Goal: Task Accomplishment & Management: Manage account settings

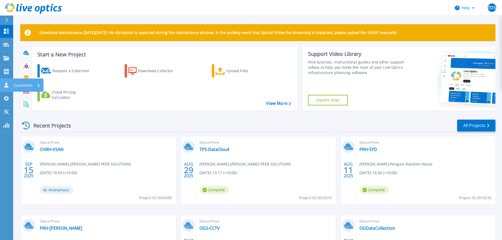
click at [40, 87] on div "Customers" at bounding box center [27, 86] width 27 height 14
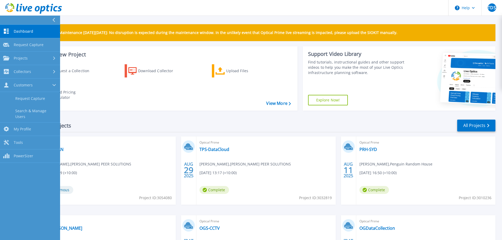
click at [33, 32] on link "Dashboard Dashboard" at bounding box center [30, 31] width 60 height 13
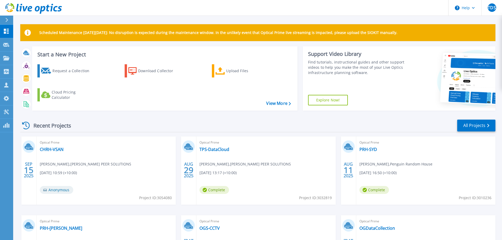
click at [9, 20] on div at bounding box center [9, 20] width 8 height 9
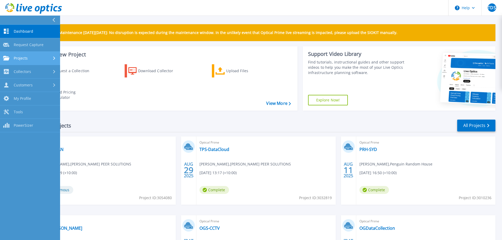
click at [43, 57] on div "Projects" at bounding box center [30, 58] width 54 height 5
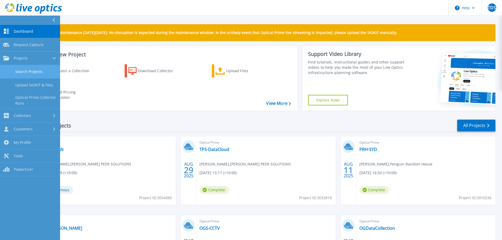
click at [37, 73] on link "Search Projects" at bounding box center [30, 71] width 60 height 13
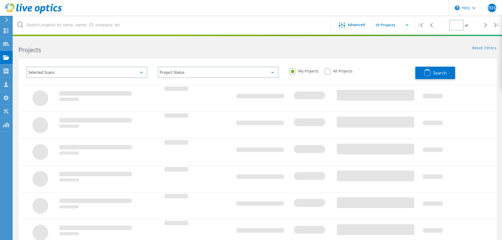
type input "1"
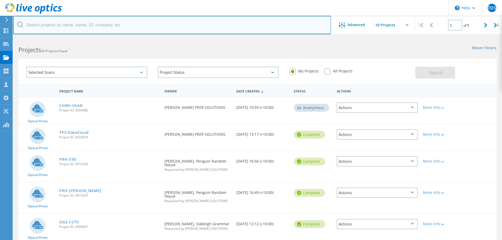
click at [84, 30] on input "text" at bounding box center [172, 25] width 318 height 18
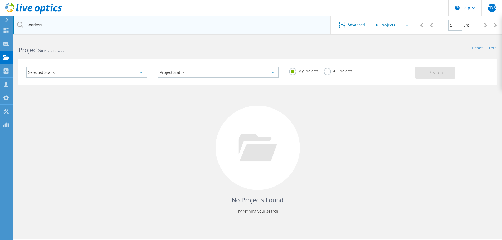
click at [61, 25] on input "peerless" at bounding box center [172, 25] width 318 height 18
type input "p"
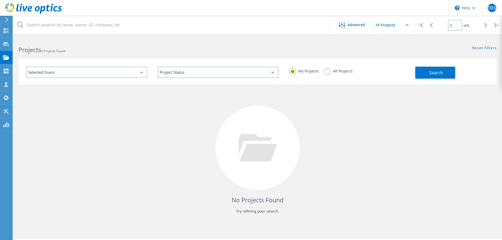
click at [377, 60] on div "Selected Scans Project Status In Progress Complete Published Anonymous Archived…" at bounding box center [257, 72] width 478 height 26
click at [432, 72] on span "Search" at bounding box center [436, 73] width 14 height 6
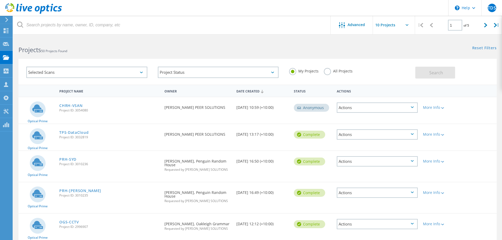
click at [390, 105] on div "Actions" at bounding box center [377, 107] width 81 height 10
click at [67, 107] on link "CHRH-VSAN" at bounding box center [70, 106] width 23 height 4
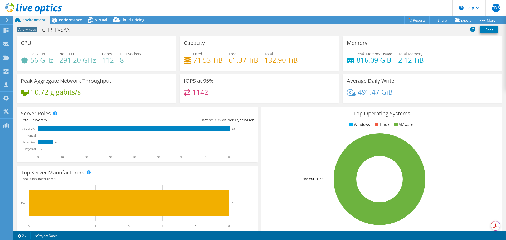
select select "USD"
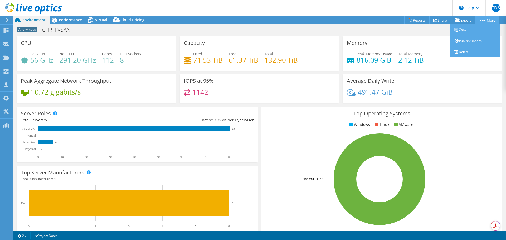
click at [478, 18] on link "More" at bounding box center [487, 20] width 24 height 8
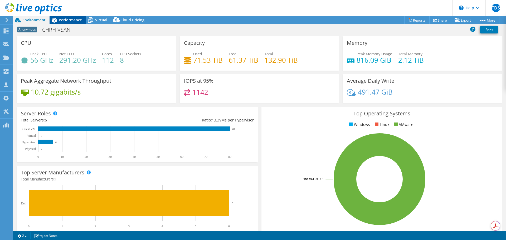
click at [73, 22] on span "Performance" at bounding box center [70, 19] width 23 height 5
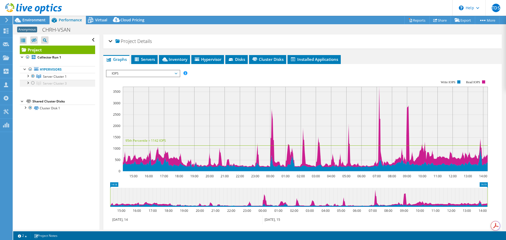
click at [32, 82] on div at bounding box center [32, 83] width 5 height 6
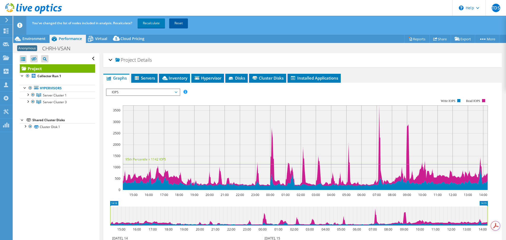
click at [178, 22] on link "Reset" at bounding box center [178, 22] width 19 height 9
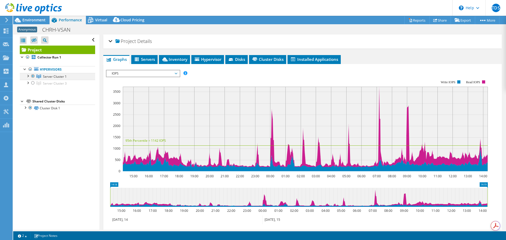
click at [33, 79] on div at bounding box center [32, 76] width 5 height 6
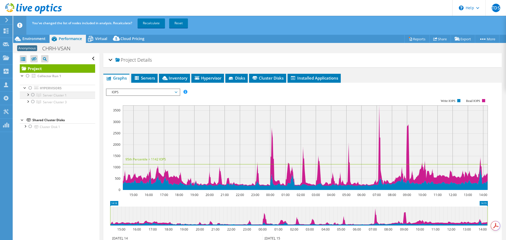
click at [32, 94] on div at bounding box center [32, 95] width 5 height 6
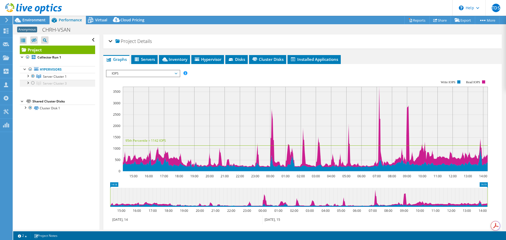
click at [33, 82] on div at bounding box center [32, 83] width 5 height 6
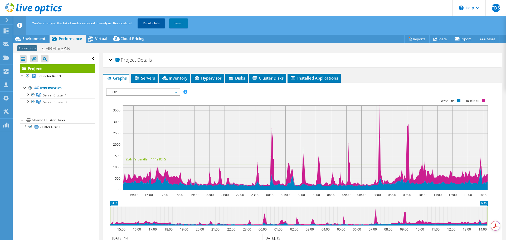
click at [154, 24] on link "Recalculate" at bounding box center [151, 22] width 27 height 9
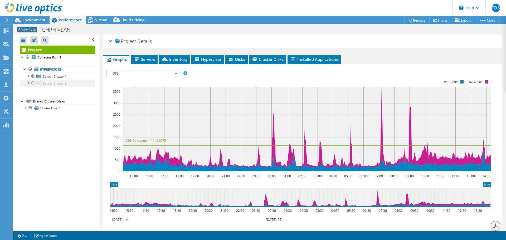
click at [33, 81] on div at bounding box center [32, 83] width 5 height 6
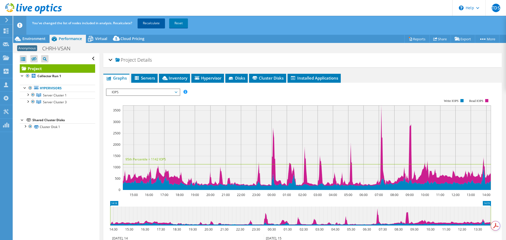
click at [159, 20] on link "Recalculate" at bounding box center [151, 22] width 27 height 9
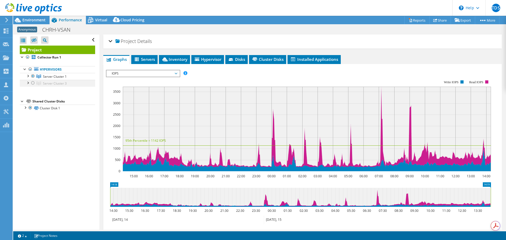
click at [33, 83] on div at bounding box center [32, 83] width 5 height 6
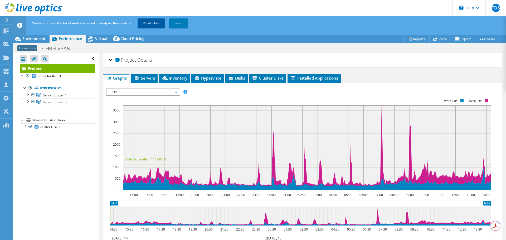
click at [161, 25] on link "Recalculate" at bounding box center [151, 22] width 27 height 9
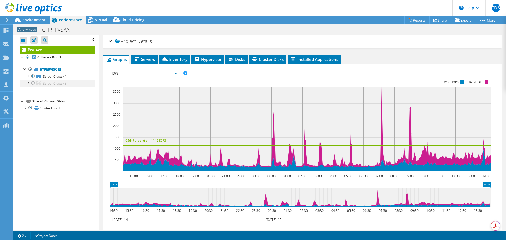
click at [32, 84] on div at bounding box center [32, 83] width 5 height 6
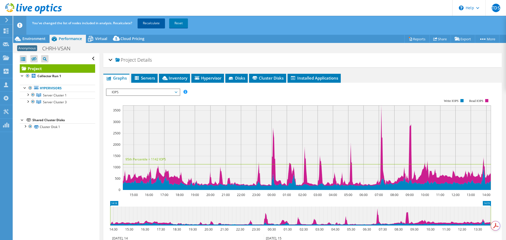
click at [151, 21] on link "Recalculate" at bounding box center [151, 22] width 27 height 9
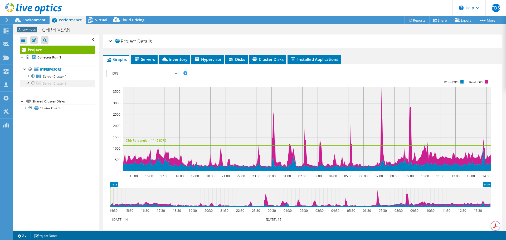
click at [32, 82] on div at bounding box center [32, 83] width 5 height 6
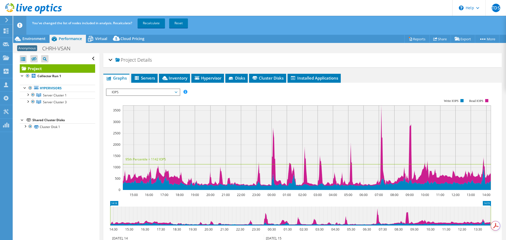
click at [4, 16] on div at bounding box center [31, 9] width 62 height 18
click at [22, 5] on icon at bounding box center [33, 8] width 57 height 11
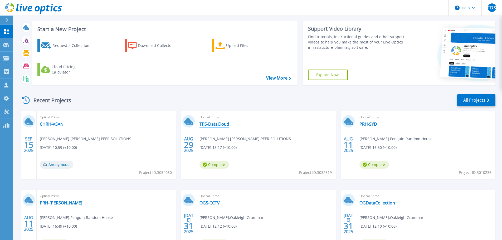
scroll to position [74, 0]
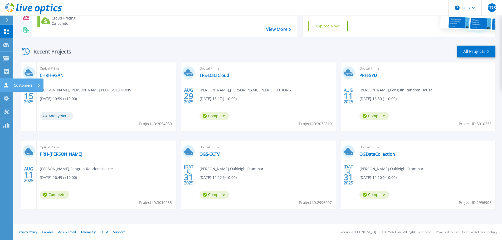
click at [23, 85] on p "Customers" at bounding box center [23, 86] width 19 height 14
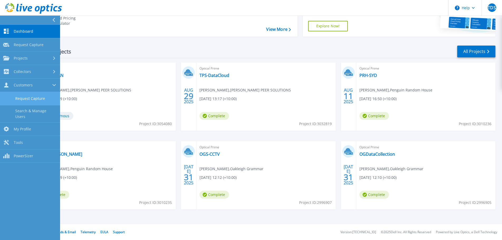
click at [32, 98] on link "Request Capture" at bounding box center [30, 98] width 60 height 13
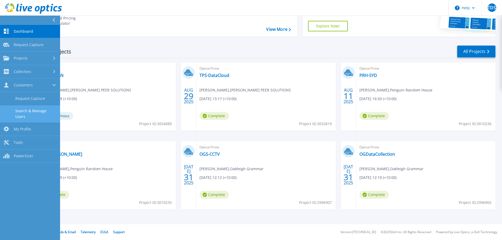
click at [37, 109] on link "Search & Manage Users" at bounding box center [30, 113] width 60 height 17
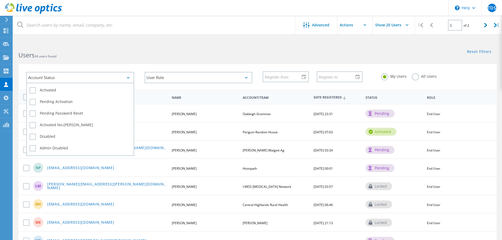
click at [130, 75] on div "Account Status" at bounding box center [80, 77] width 108 height 11
click at [36, 99] on div "Pending Activation" at bounding box center [80, 103] width 101 height 12
click at [35, 101] on label "Pending Activation" at bounding box center [80, 102] width 101 height 6
click at [0, 0] on input "Pending Activation" at bounding box center [0, 0] width 0 height 0
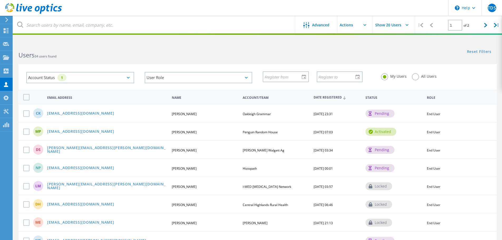
click at [364, 38] on html "\n Help Explore Helpful Articles Contact Support TDS Channel Partner Thilina De…" at bounding box center [251, 244] width 502 height 488
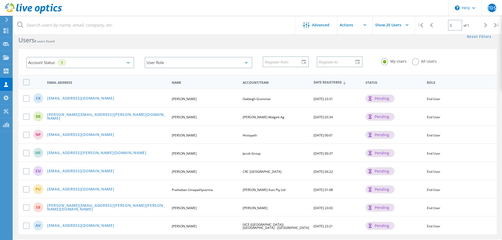
scroll to position [30, 0]
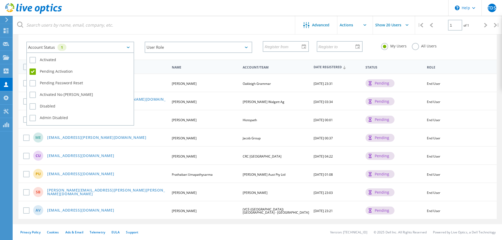
click at [90, 46] on div "Account Status 1" at bounding box center [80, 47] width 108 height 11
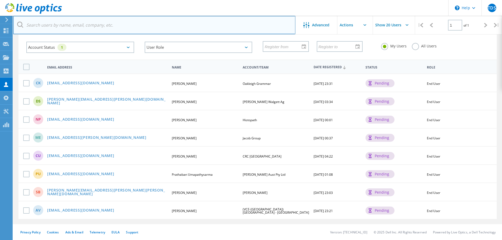
click at [246, 22] on input "text" at bounding box center [154, 25] width 282 height 18
click at [91, 21] on input "text" at bounding box center [154, 25] width 282 height 18
paste input "Andrew Clements <aclements@peerlessfoods.com.au>"
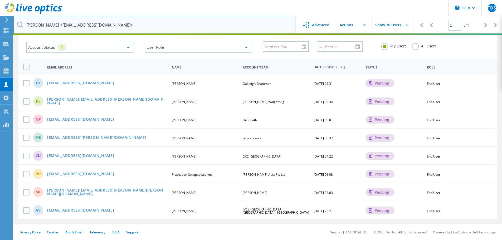
scroll to position [20, 0]
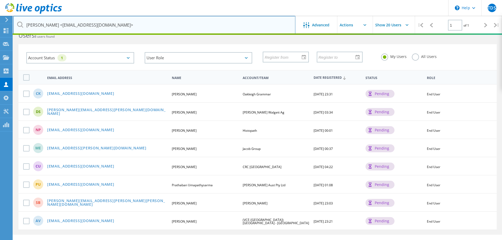
click at [64, 26] on input "Andrew Clements <aclements@peerlessfoods.com.au>" at bounding box center [154, 25] width 282 height 18
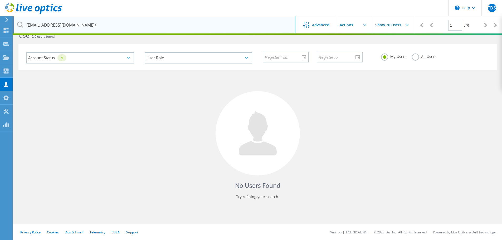
click at [96, 24] on input "aclements@peerlessfoods.com.au>" at bounding box center [154, 25] width 282 height 18
type input "[EMAIL_ADDRESS][DOMAIN_NAME]"
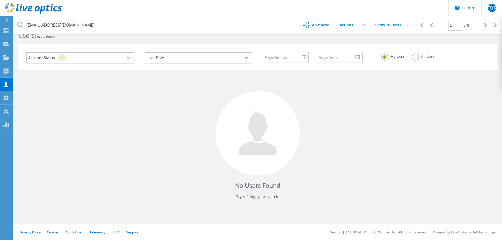
click at [125, 49] on div "Account Status 1 Activated Pending Activation Pending Password Reset Activated …" at bounding box center [80, 58] width 118 height 22
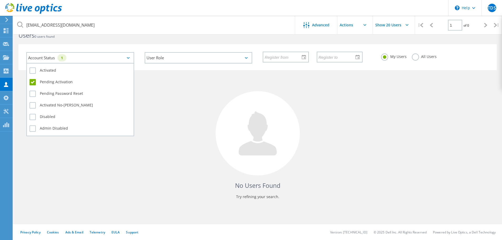
click at [123, 56] on div "Account Status 1" at bounding box center [80, 57] width 108 height 11
click at [33, 70] on label "Activated" at bounding box center [80, 70] width 101 height 6
click at [0, 0] on input "Activated" at bounding box center [0, 0] width 0 height 0
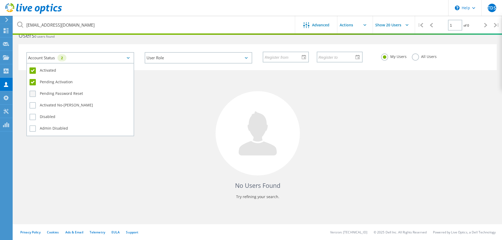
click at [33, 94] on label "Pending Password Reset" at bounding box center [80, 94] width 101 height 6
click at [0, 0] on input "Pending Password Reset" at bounding box center [0, 0] width 0 height 0
click at [33, 103] on label "Activated No-[PERSON_NAME]" at bounding box center [80, 105] width 101 height 6
click at [0, 0] on input "Activated No-[PERSON_NAME]" at bounding box center [0, 0] width 0 height 0
click at [34, 115] on label "Disabled" at bounding box center [80, 117] width 101 height 6
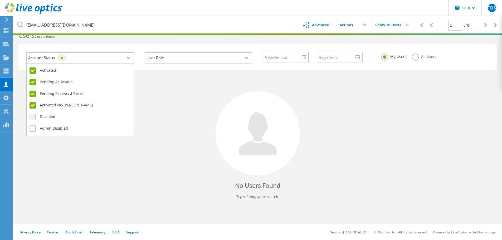
click at [0, 0] on input "Disabled" at bounding box center [0, 0] width 0 height 0
click at [33, 128] on label "Admin Disabled" at bounding box center [80, 128] width 101 height 6
click at [0, 0] on input "Admin Disabled" at bounding box center [0, 0] width 0 height 0
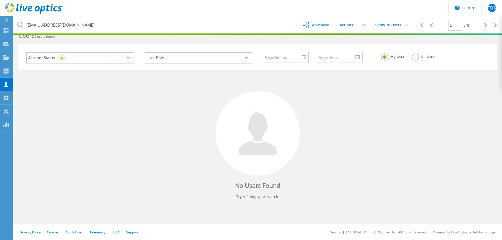
click at [263, 94] on div at bounding box center [257, 133] width 84 height 84
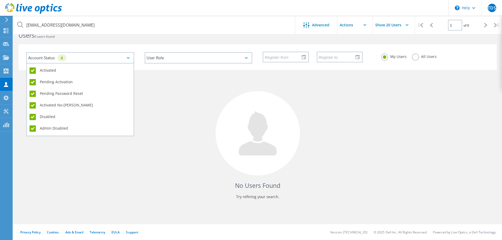
click at [119, 60] on div "Account Status 6" at bounding box center [80, 57] width 108 height 11
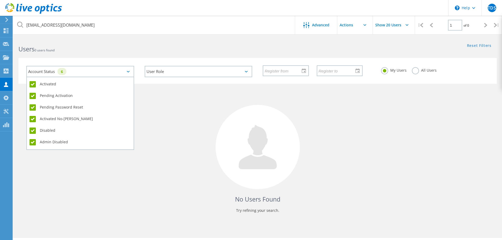
scroll to position [0, 0]
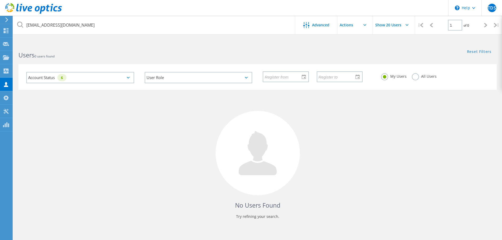
click at [286, 141] on div at bounding box center [257, 153] width 84 height 84
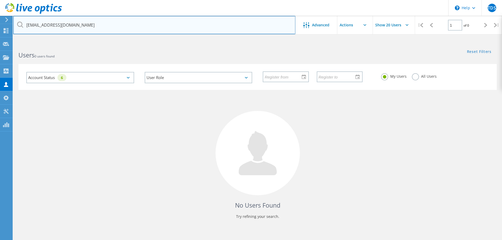
click at [104, 26] on input "[EMAIL_ADDRESS][DOMAIN_NAME]" at bounding box center [154, 25] width 282 height 18
drag, startPoint x: 98, startPoint y: 26, endPoint x: 26, endPoint y: 24, distance: 72.7
click at [26, 24] on input "[EMAIL_ADDRESS][DOMAIN_NAME]" at bounding box center [154, 25] width 282 height 18
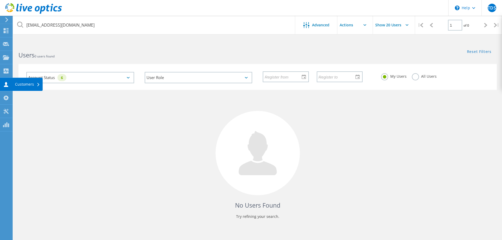
click at [8, 83] on icon at bounding box center [6, 84] width 6 height 5
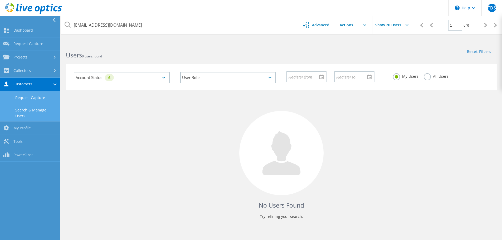
click at [33, 99] on link "Request Capture" at bounding box center [30, 97] width 60 height 13
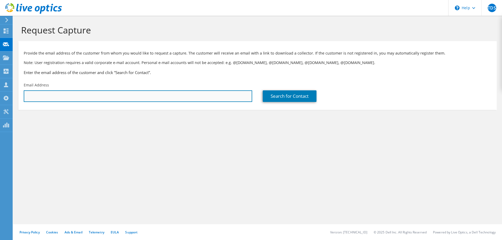
click at [62, 93] on input "text" at bounding box center [138, 96] width 228 height 12
paste input "[EMAIL_ADDRESS][DOMAIN_NAME]"
type input "[EMAIL_ADDRESS][DOMAIN_NAME]"
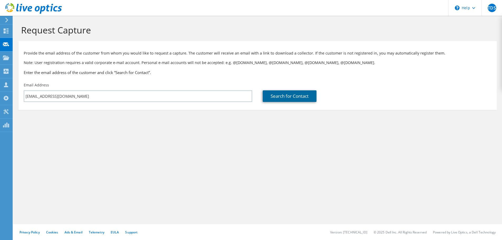
click at [306, 96] on link "Search for Contact" at bounding box center [290, 96] width 54 height 12
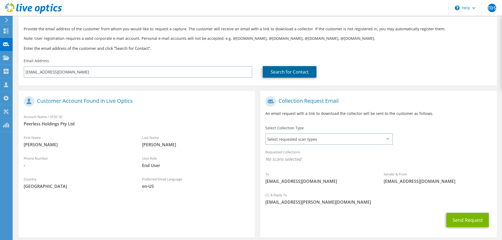
scroll to position [48, 0]
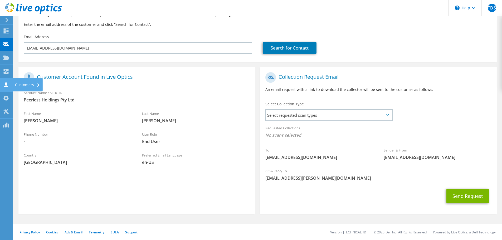
click at [38, 85] on use at bounding box center [38, 85] width 2 height 3
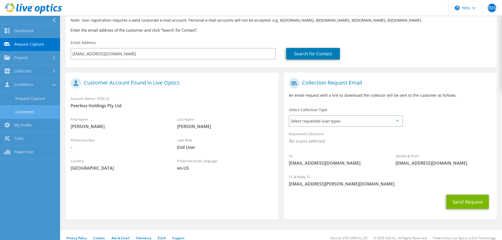
click at [37, 113] on link "Customers" at bounding box center [30, 111] width 60 height 13
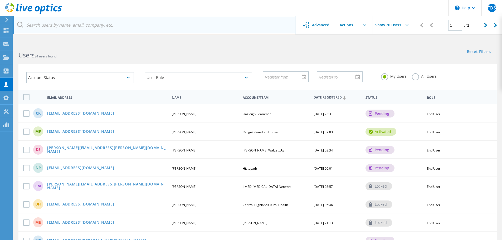
click at [111, 31] on input "text" at bounding box center [154, 25] width 282 height 18
type input "[EMAIL_ADDRESS][DOMAIN_NAME]"
